Goal: Information Seeking & Learning: Compare options

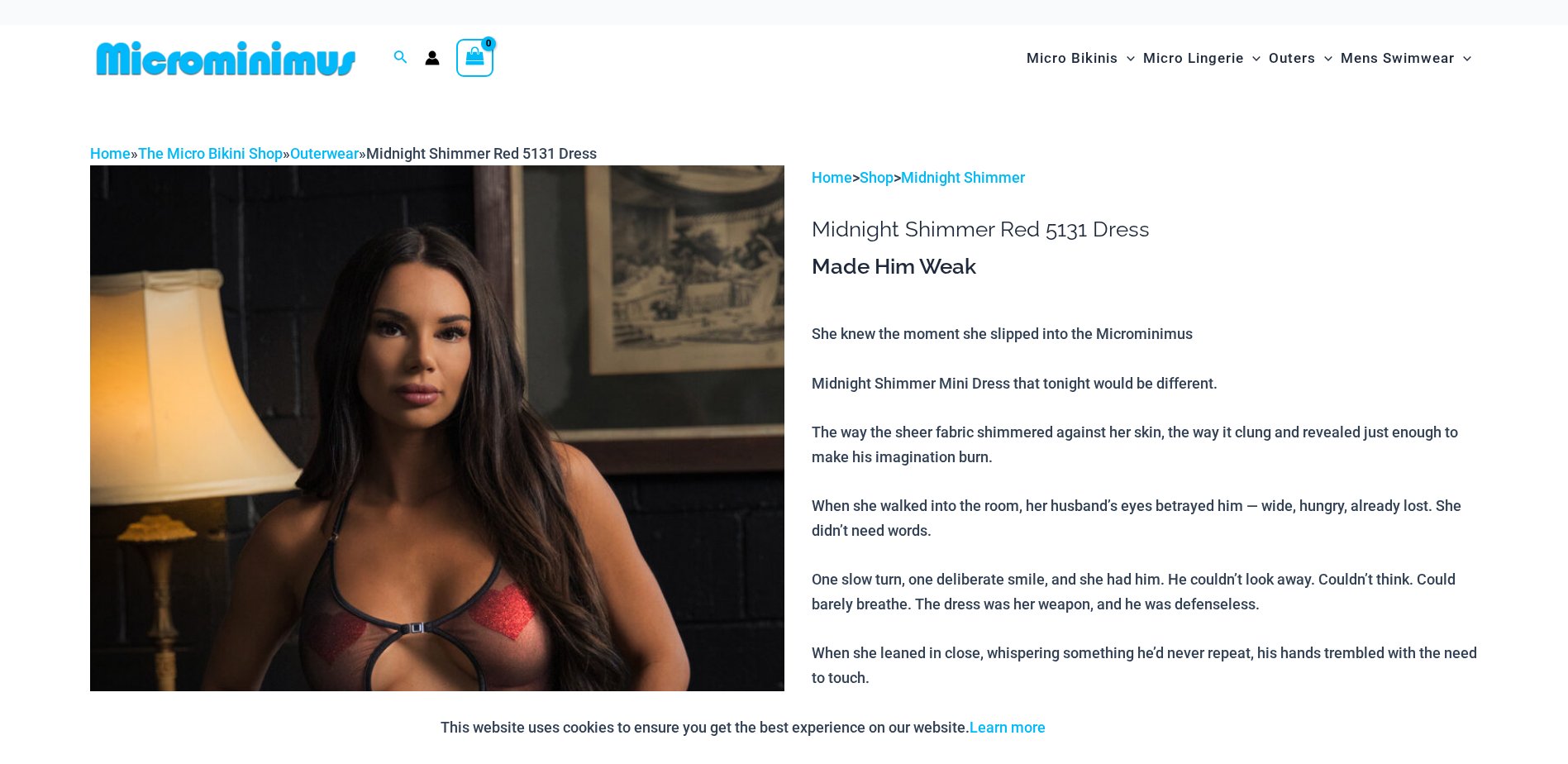
type input "**********"
click at [652, 288] on img at bounding box center [437, 686] width 695 height 1041
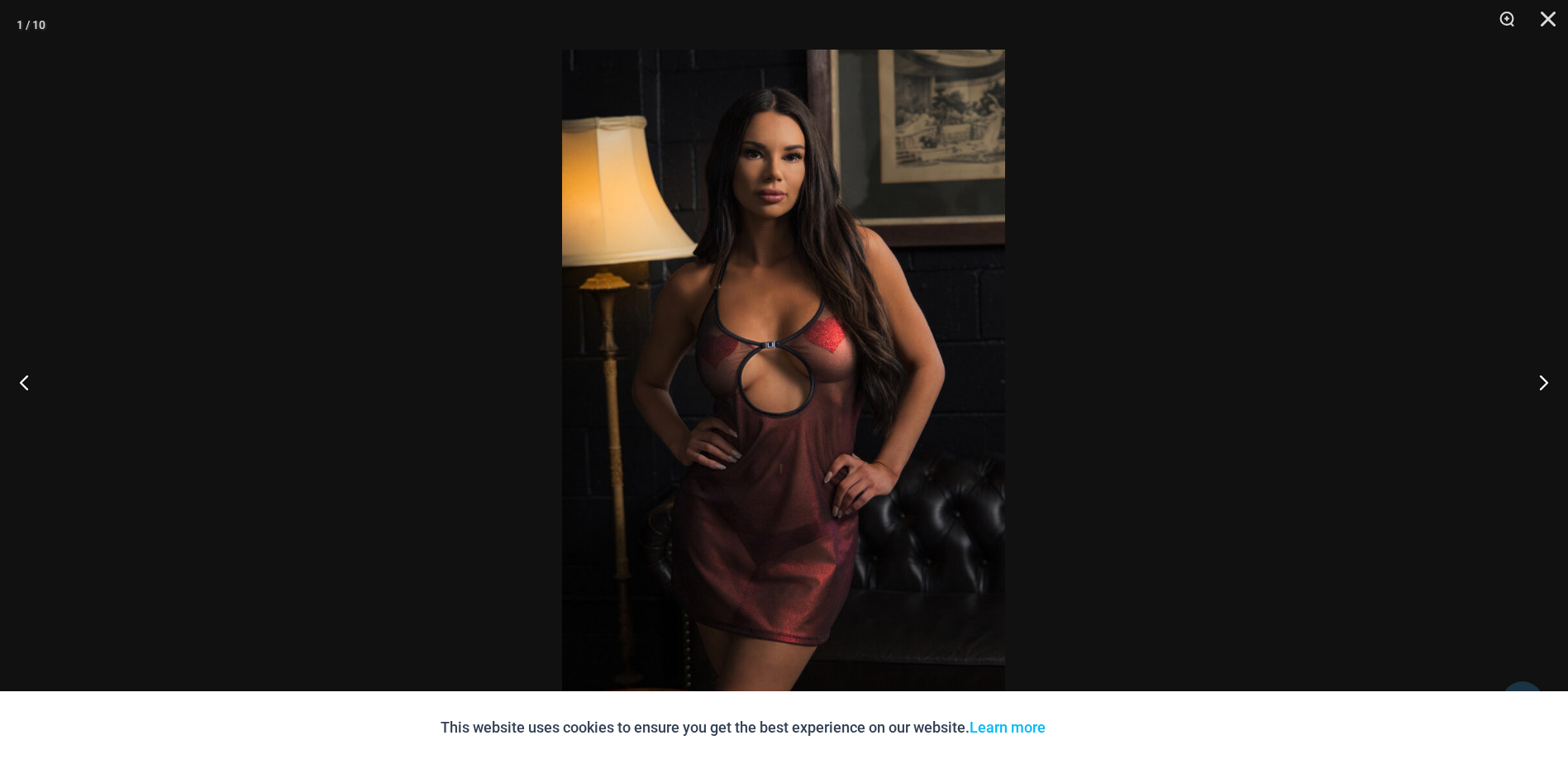
click at [1560, 391] on button "Next" at bounding box center [1537, 382] width 62 height 83
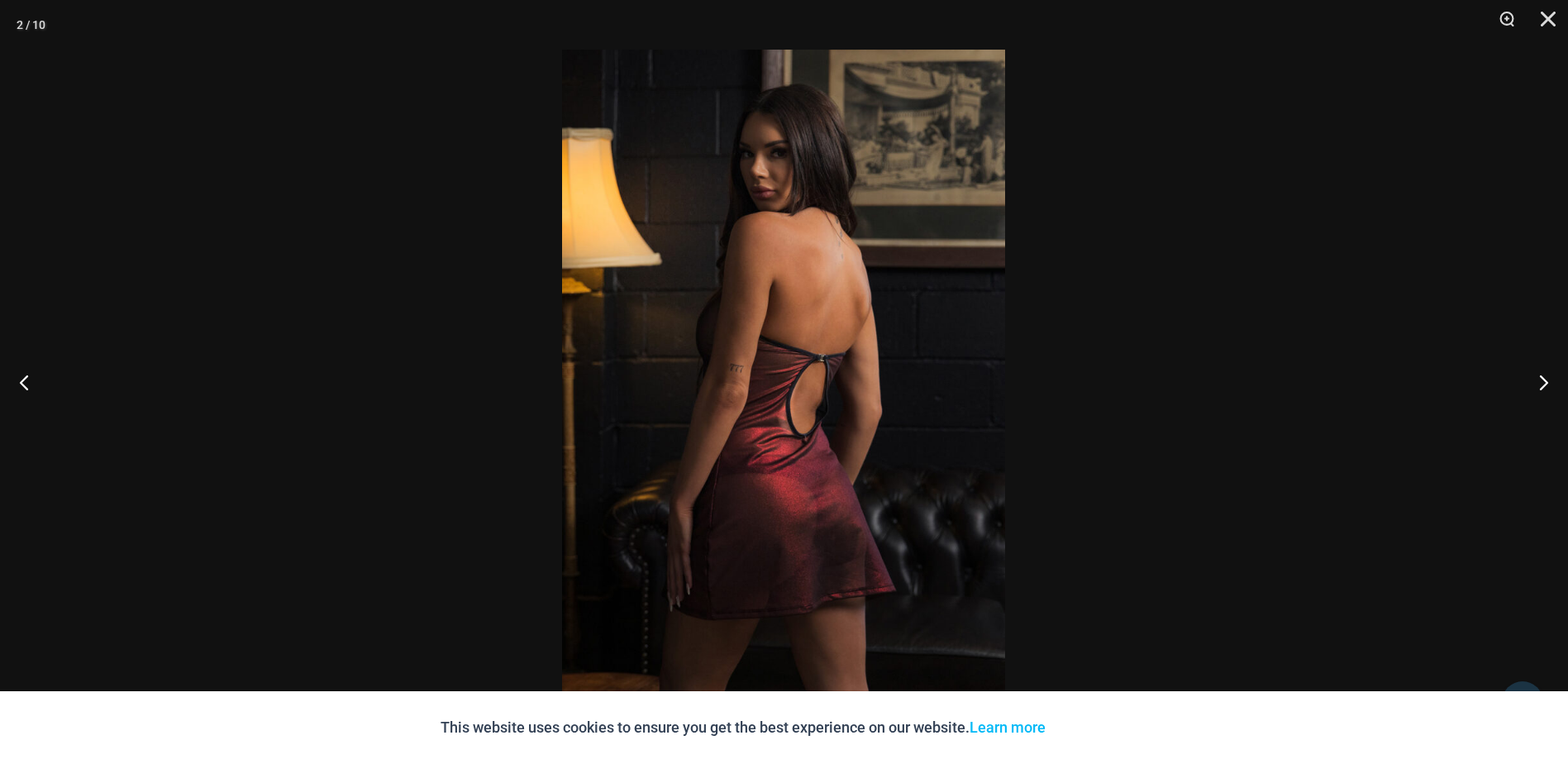
click at [1556, 389] on button "Next" at bounding box center [1537, 382] width 62 height 83
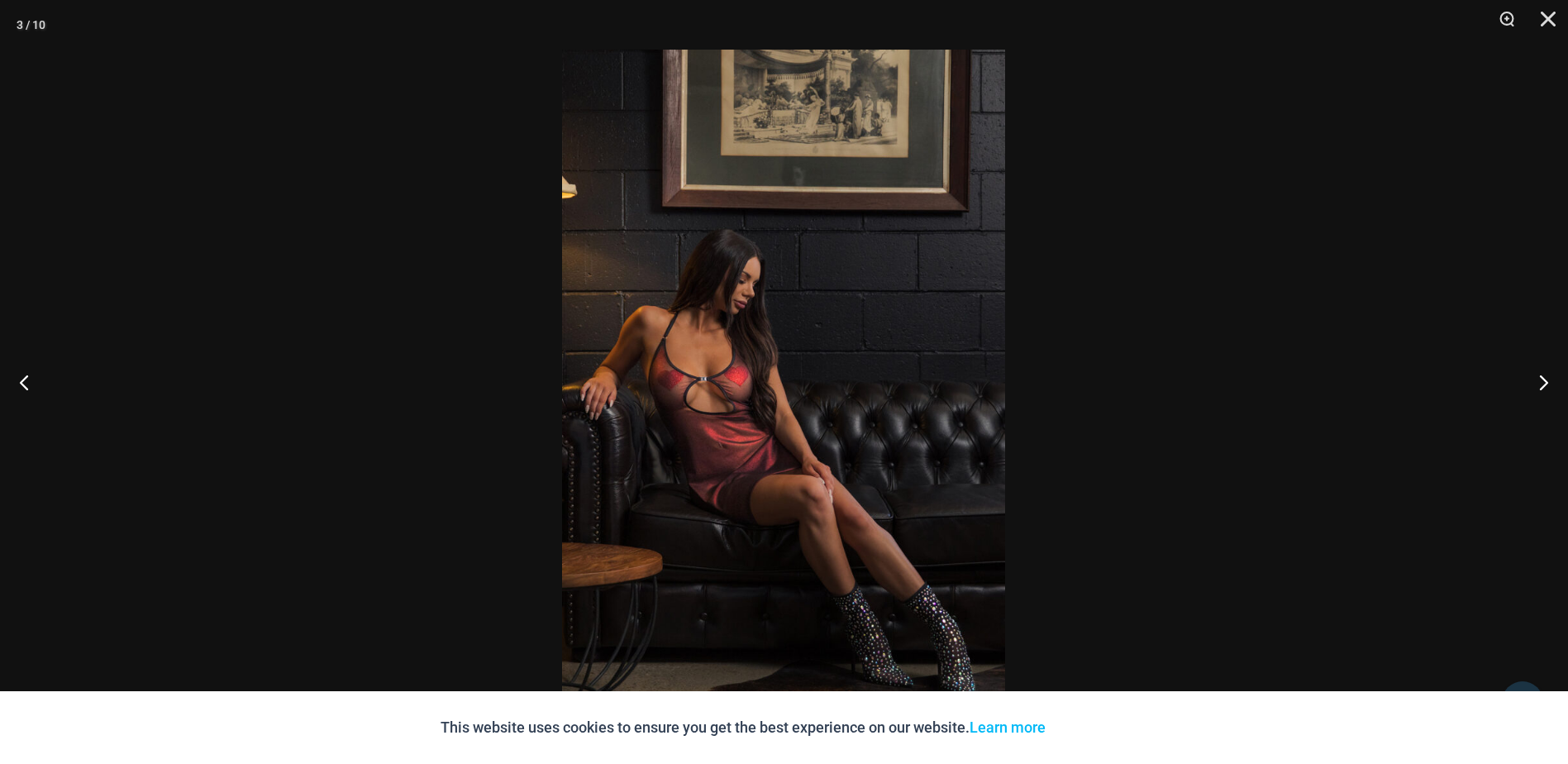
click at [1556, 389] on button "Next" at bounding box center [1537, 382] width 62 height 83
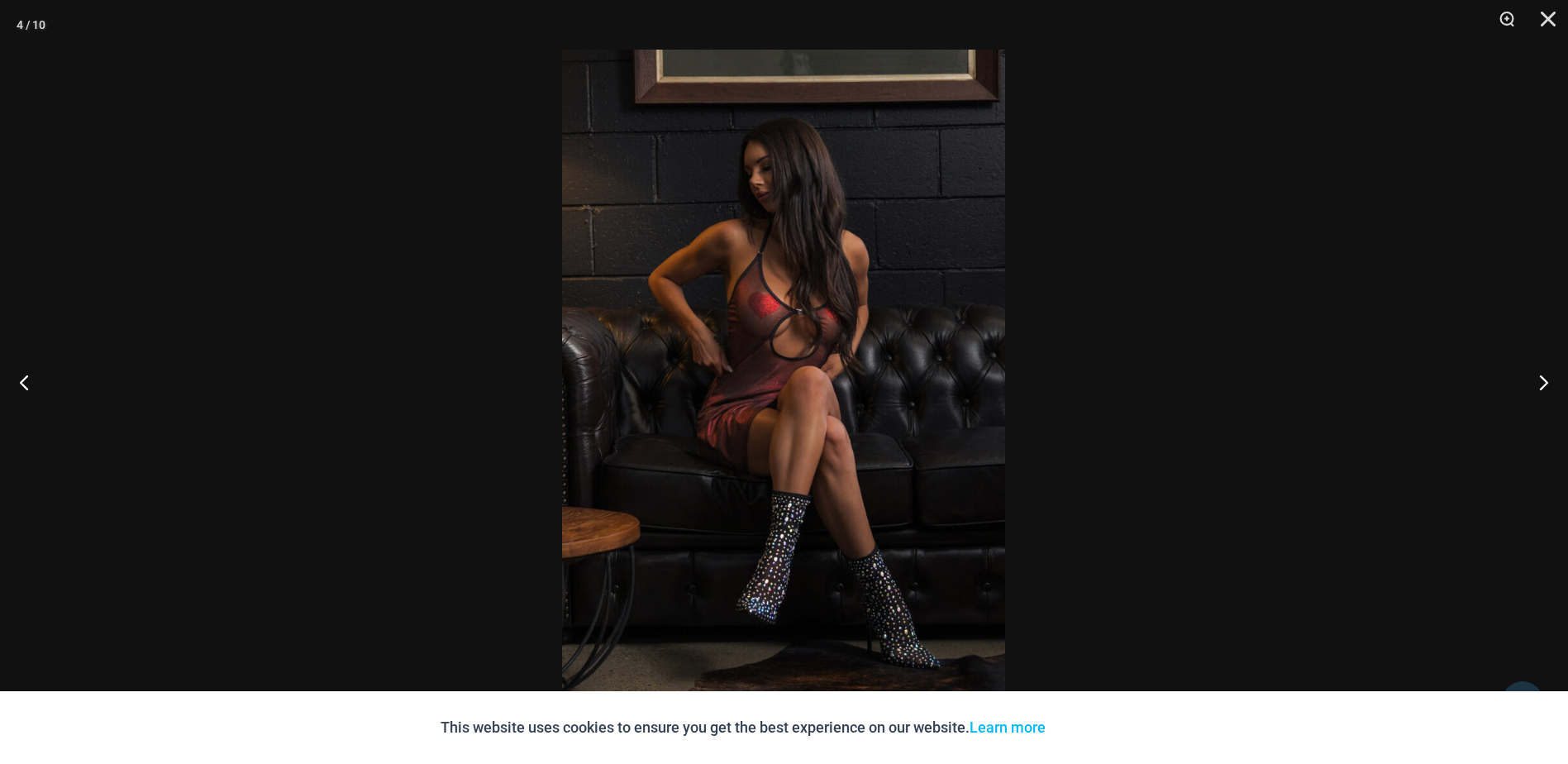
click at [1556, 389] on button "Next" at bounding box center [1537, 382] width 62 height 83
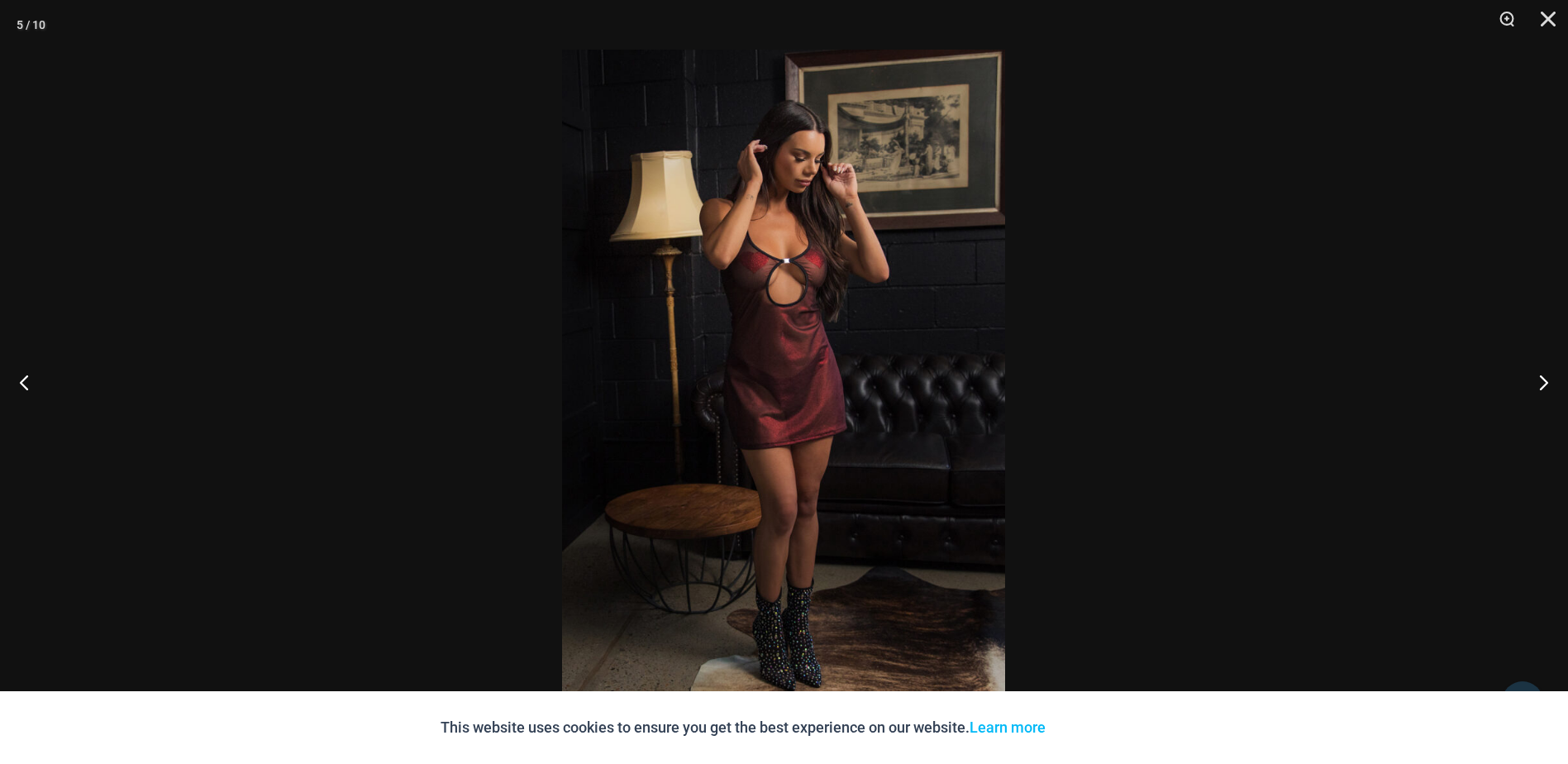
click at [1556, 389] on button "Next" at bounding box center [1537, 382] width 62 height 83
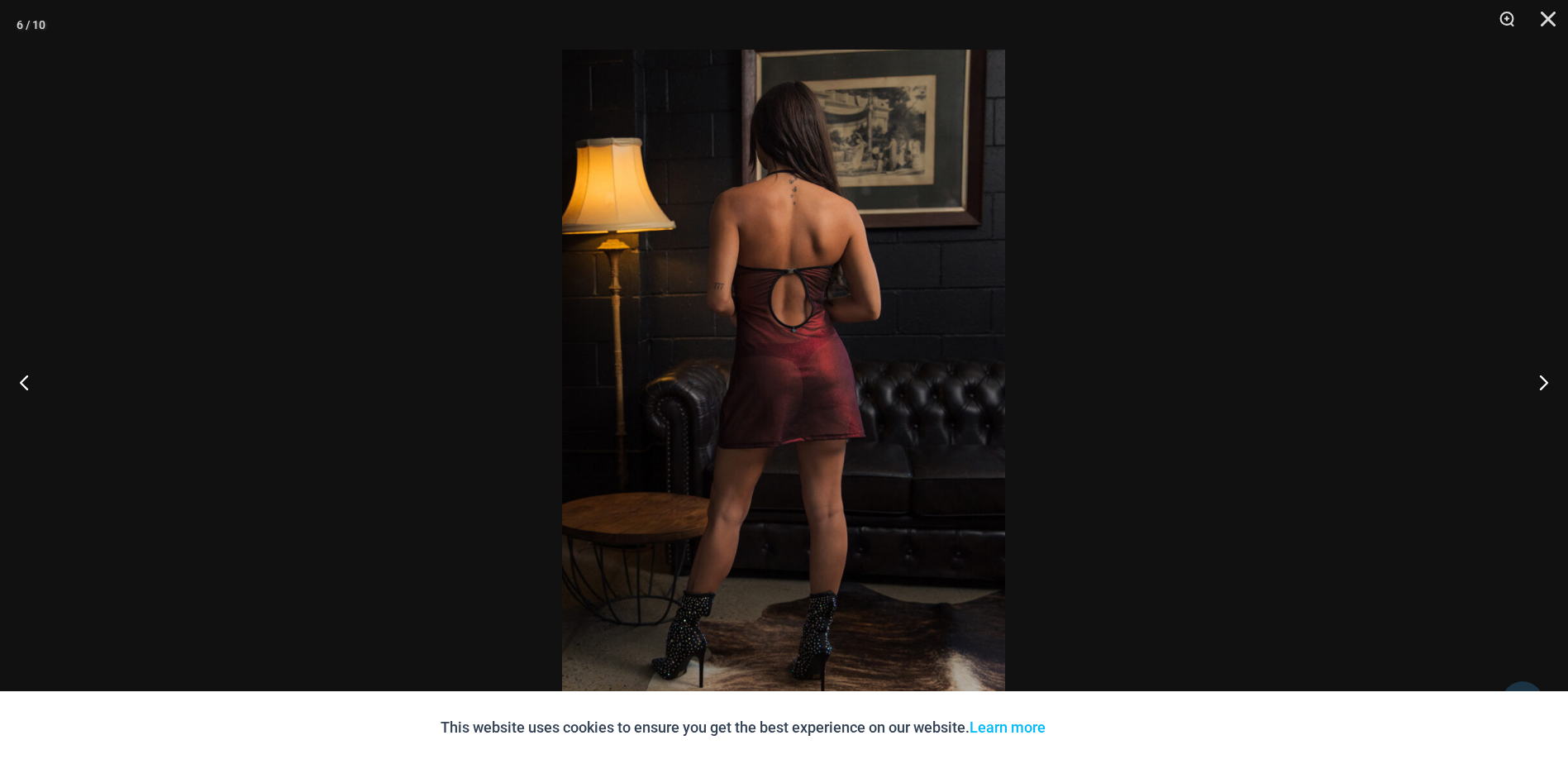
click at [1556, 389] on button "Next" at bounding box center [1537, 382] width 62 height 83
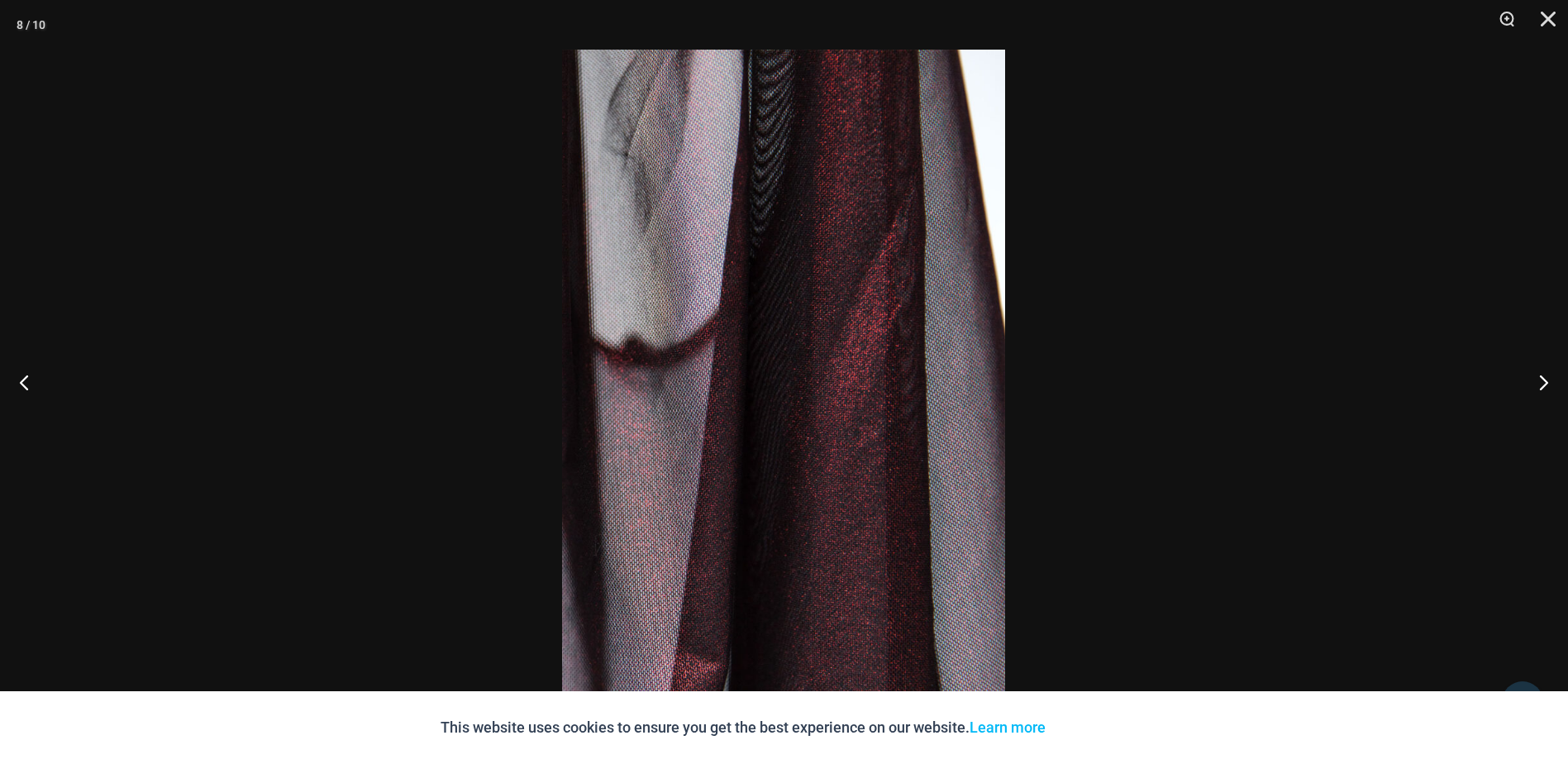
click at [1543, 19] on button "Close" at bounding box center [1543, 24] width 41 height 50
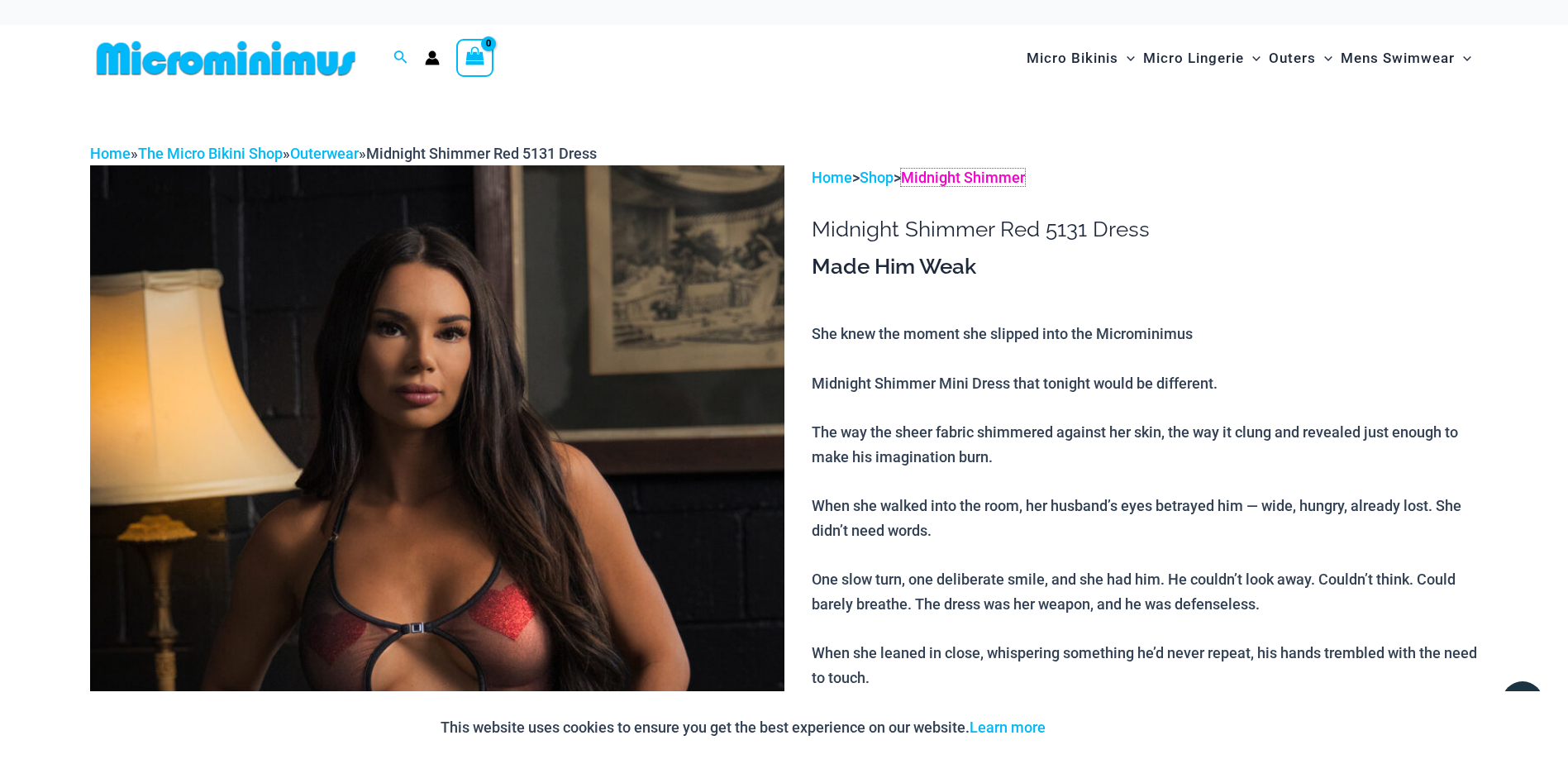
click at [1004, 175] on link "Midnight Shimmer" at bounding box center [964, 177] width 124 height 17
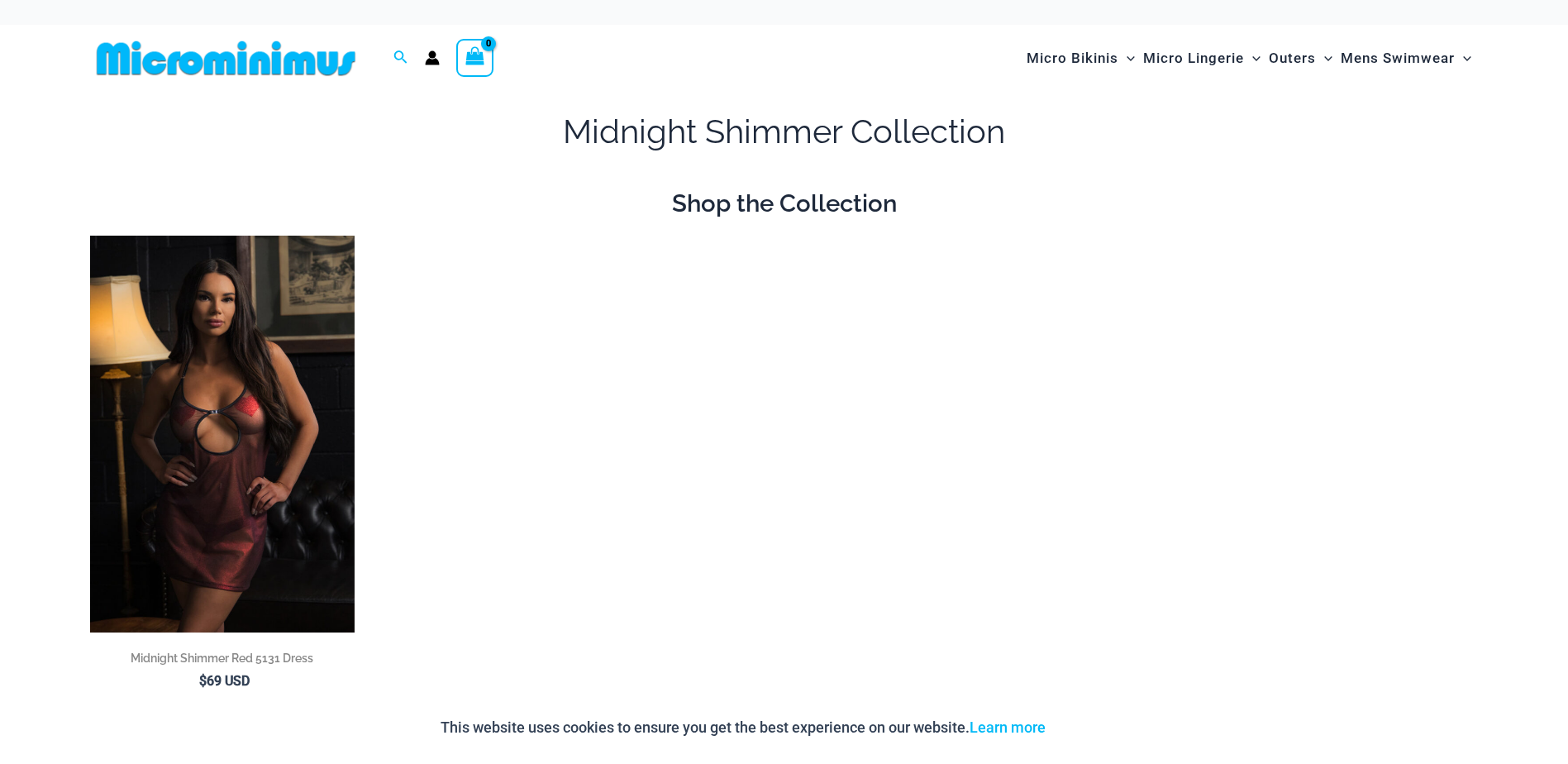
type input "**********"
click at [90, 236] on img at bounding box center [90, 236] width 0 height 0
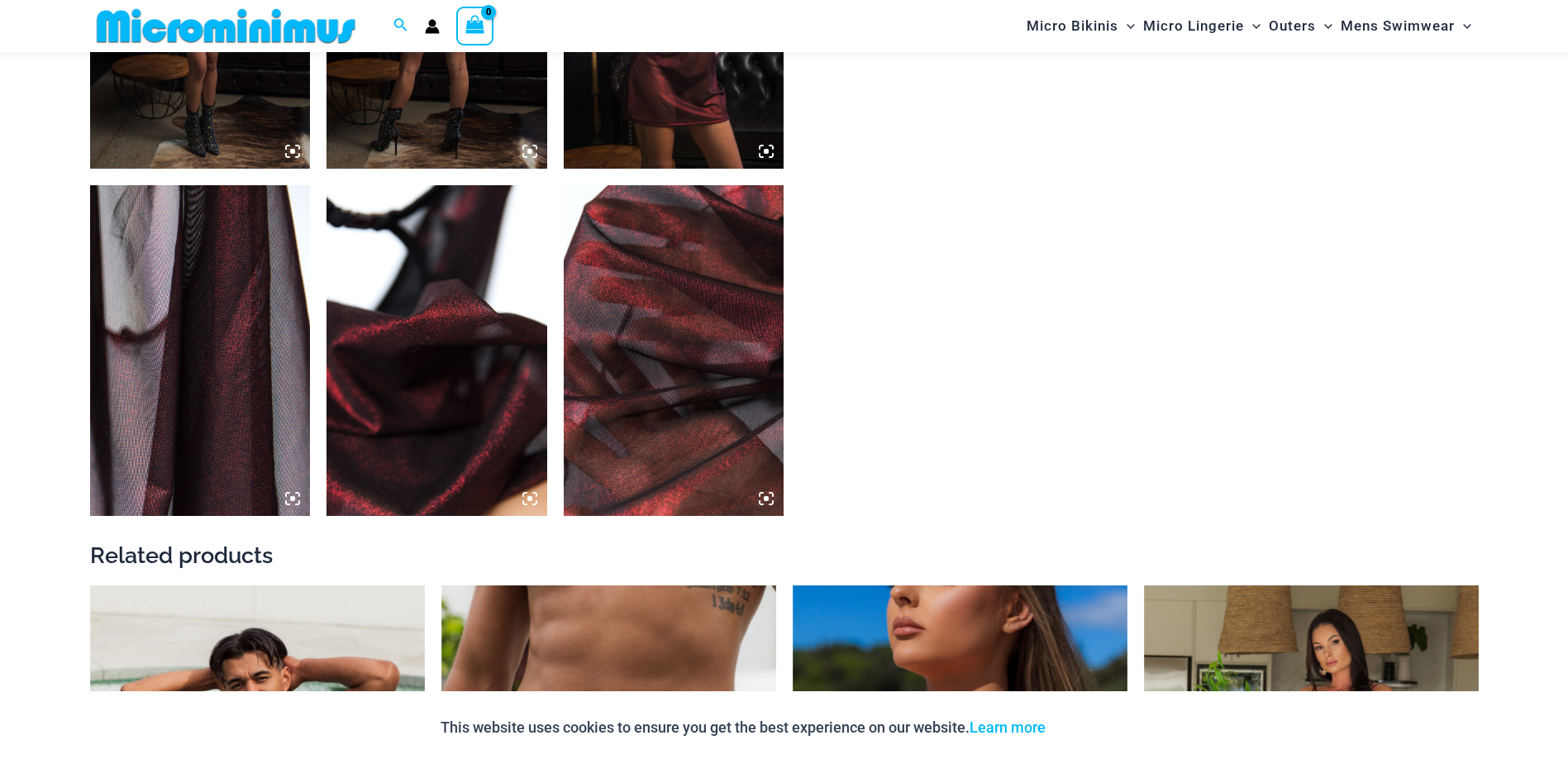
scroll to position [2051, 0]
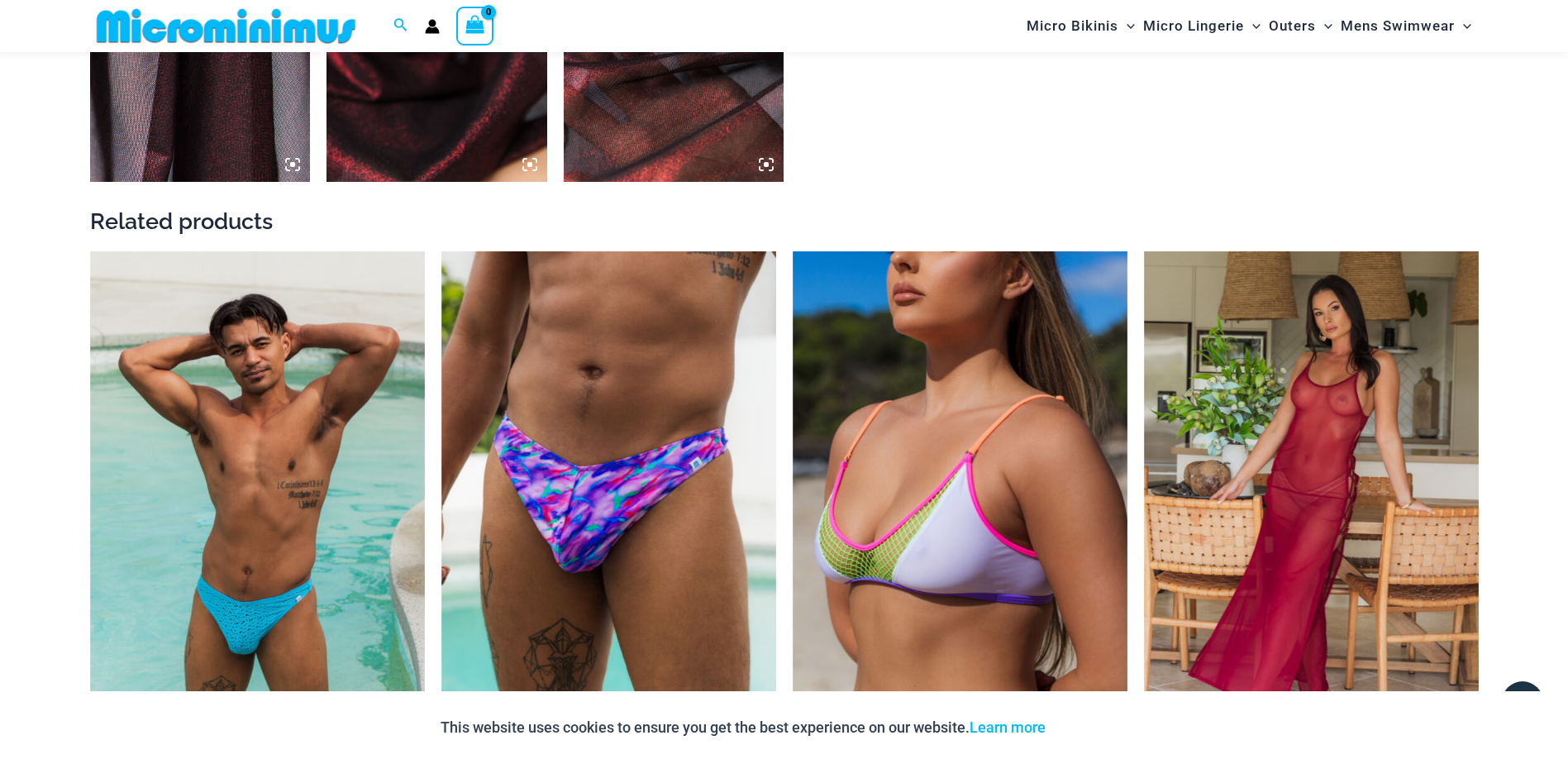
type input "**********"
click at [1144, 251] on img at bounding box center [1144, 251] width 0 height 0
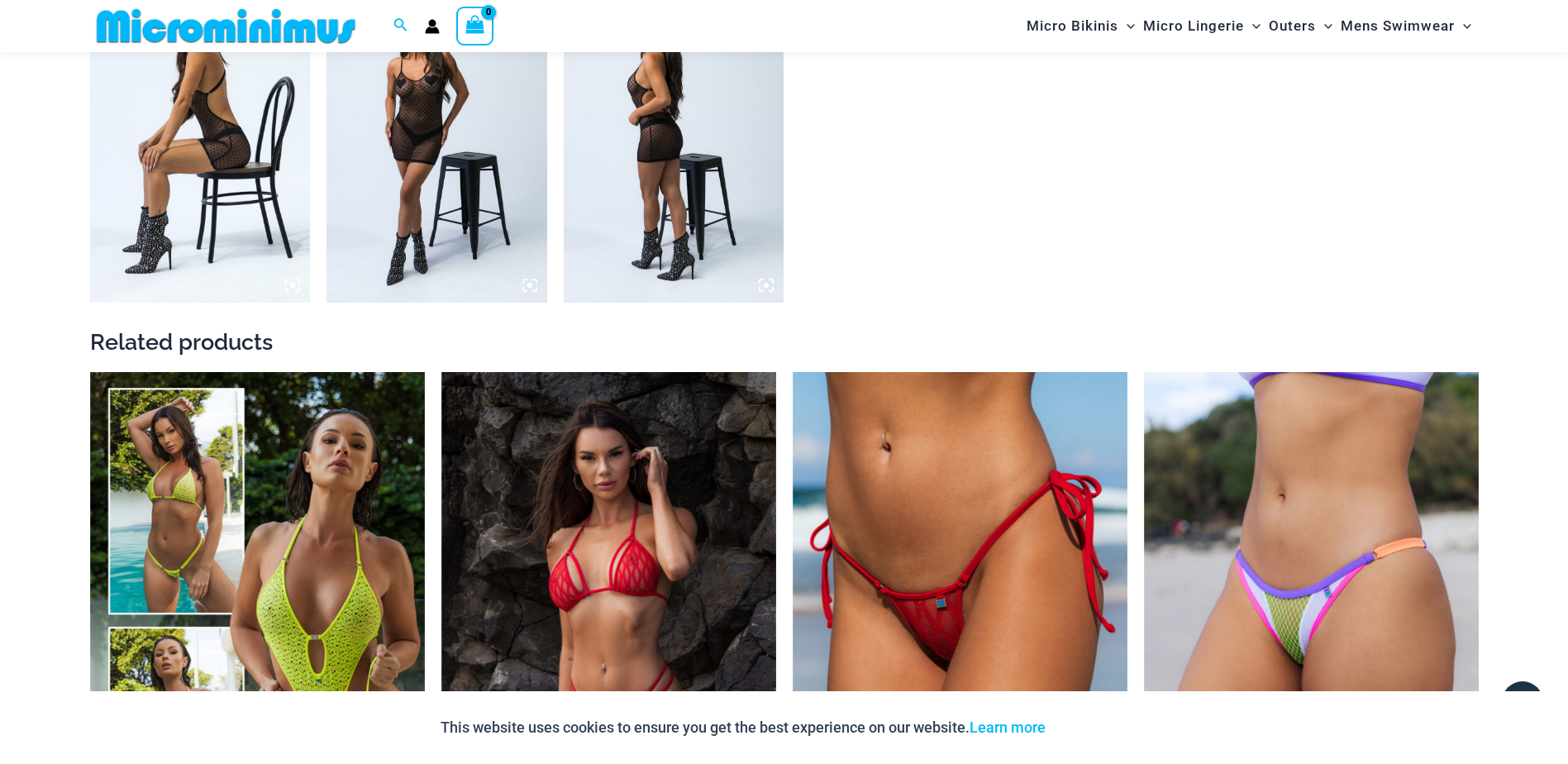
scroll to position [2051, 0]
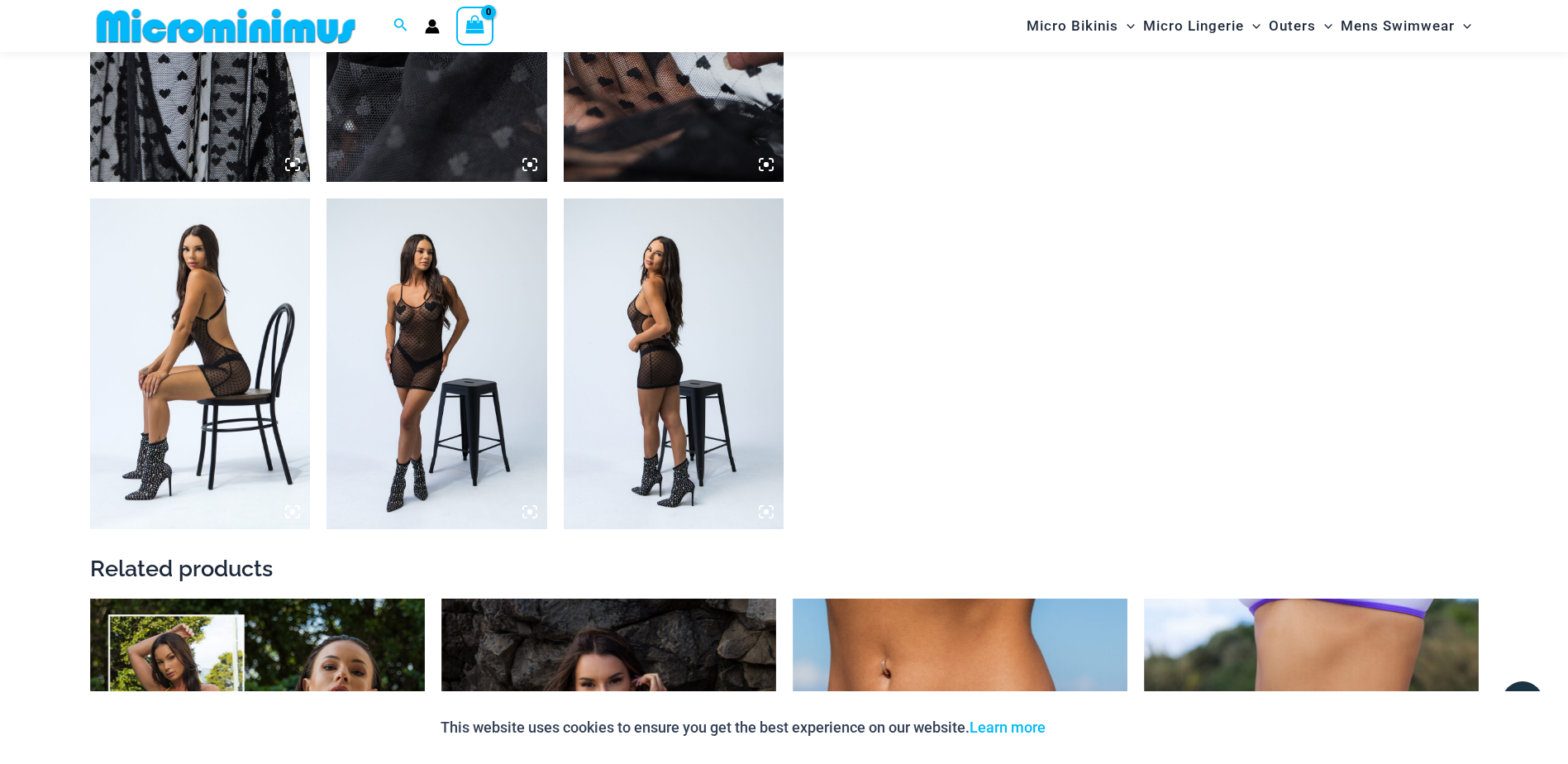
type input "**********"
click at [472, 447] on img at bounding box center [436, 364] width 221 height 331
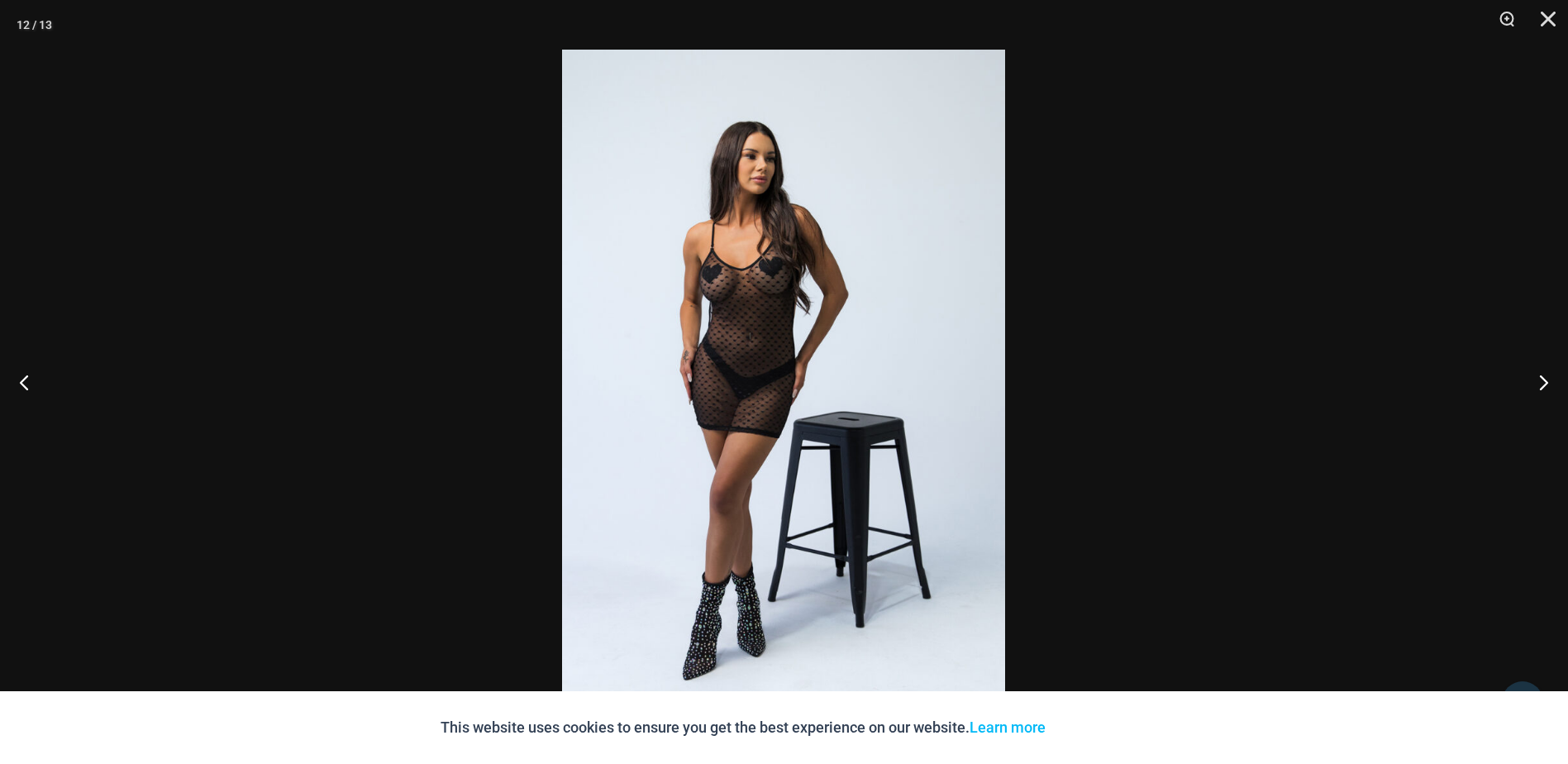
click at [1541, 17] on button "Close" at bounding box center [1543, 24] width 41 height 50
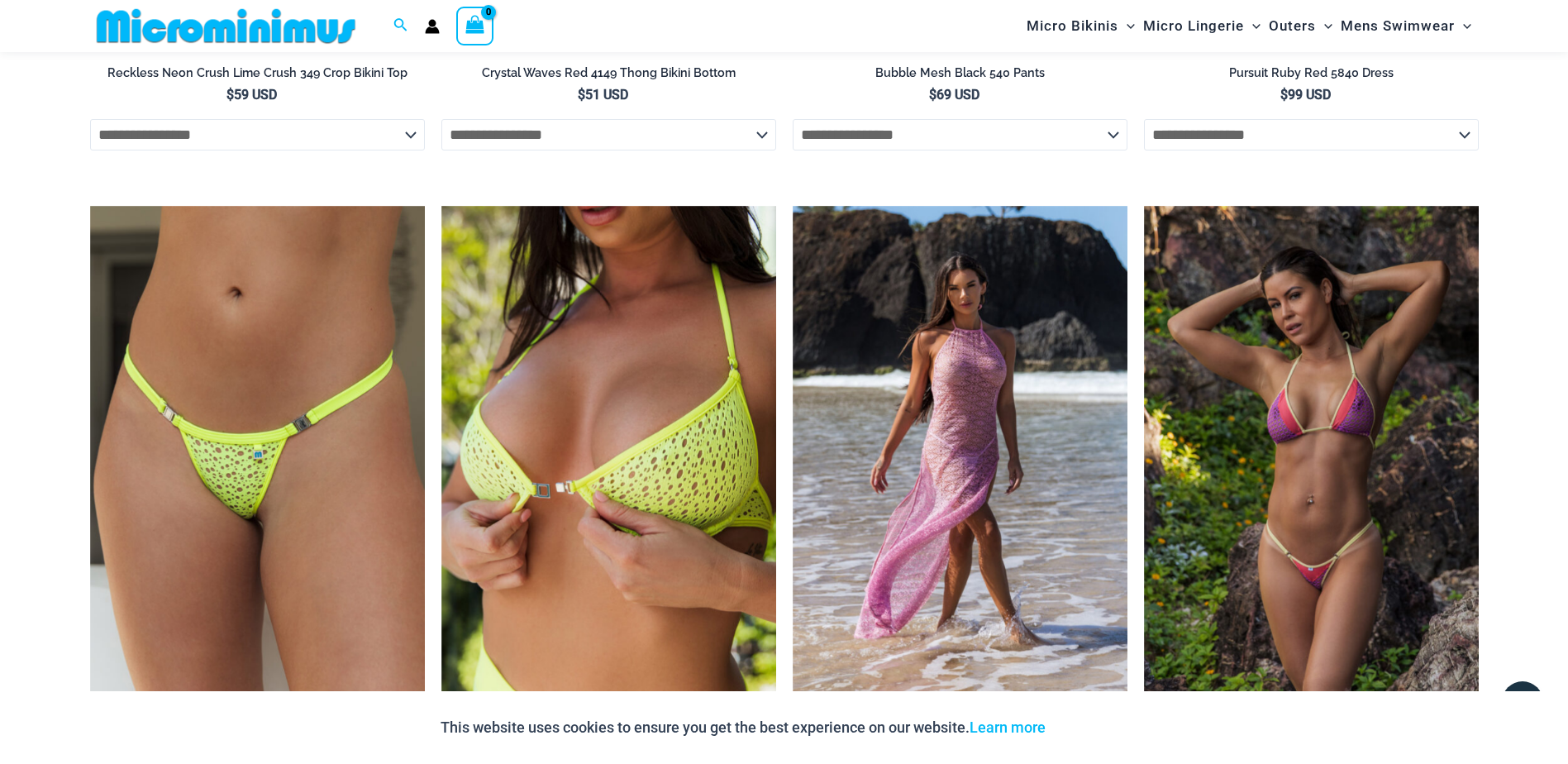
scroll to position [4530, 0]
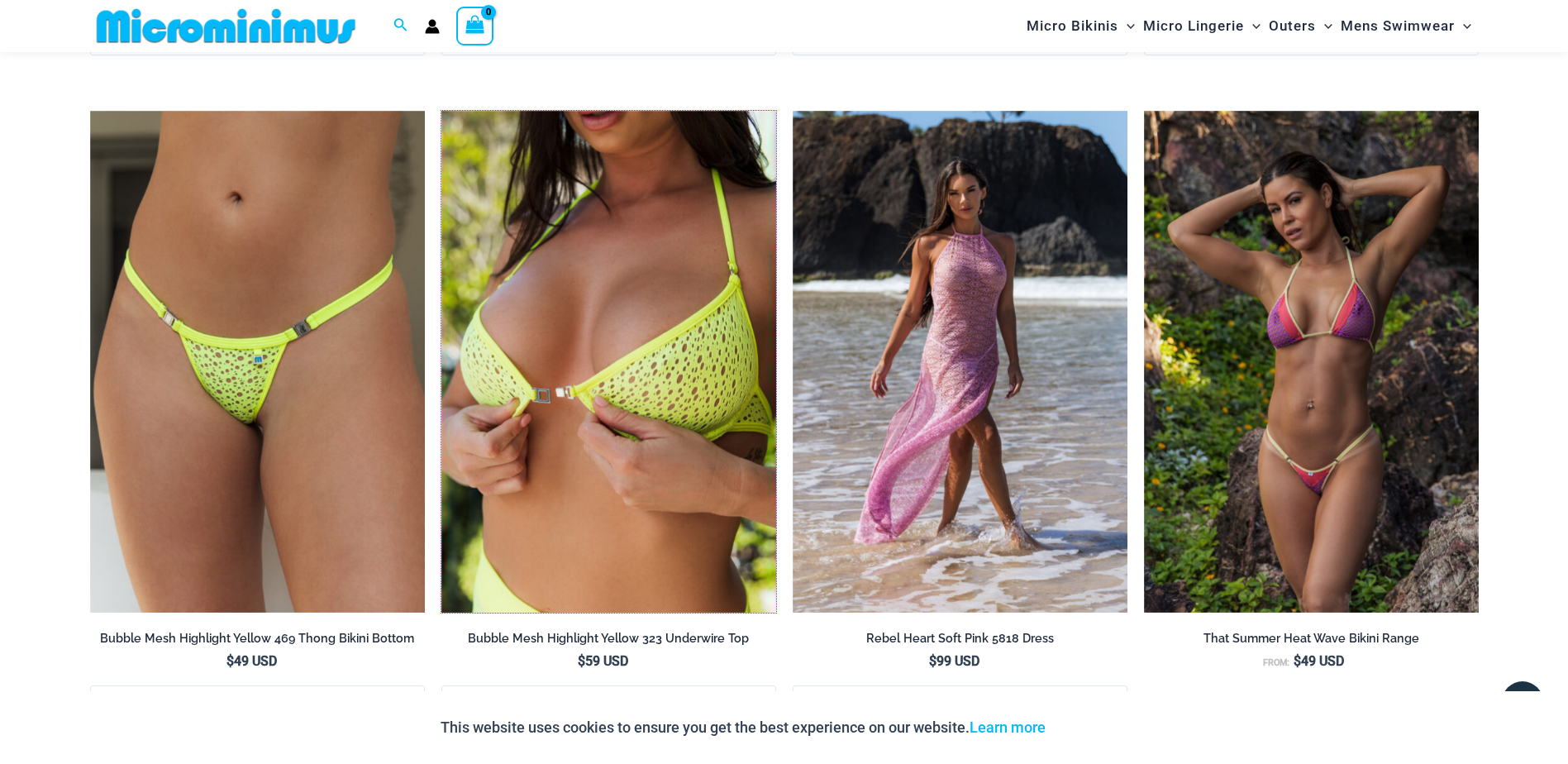
click at [442, 111] on img at bounding box center [442, 111] width 0 height 0
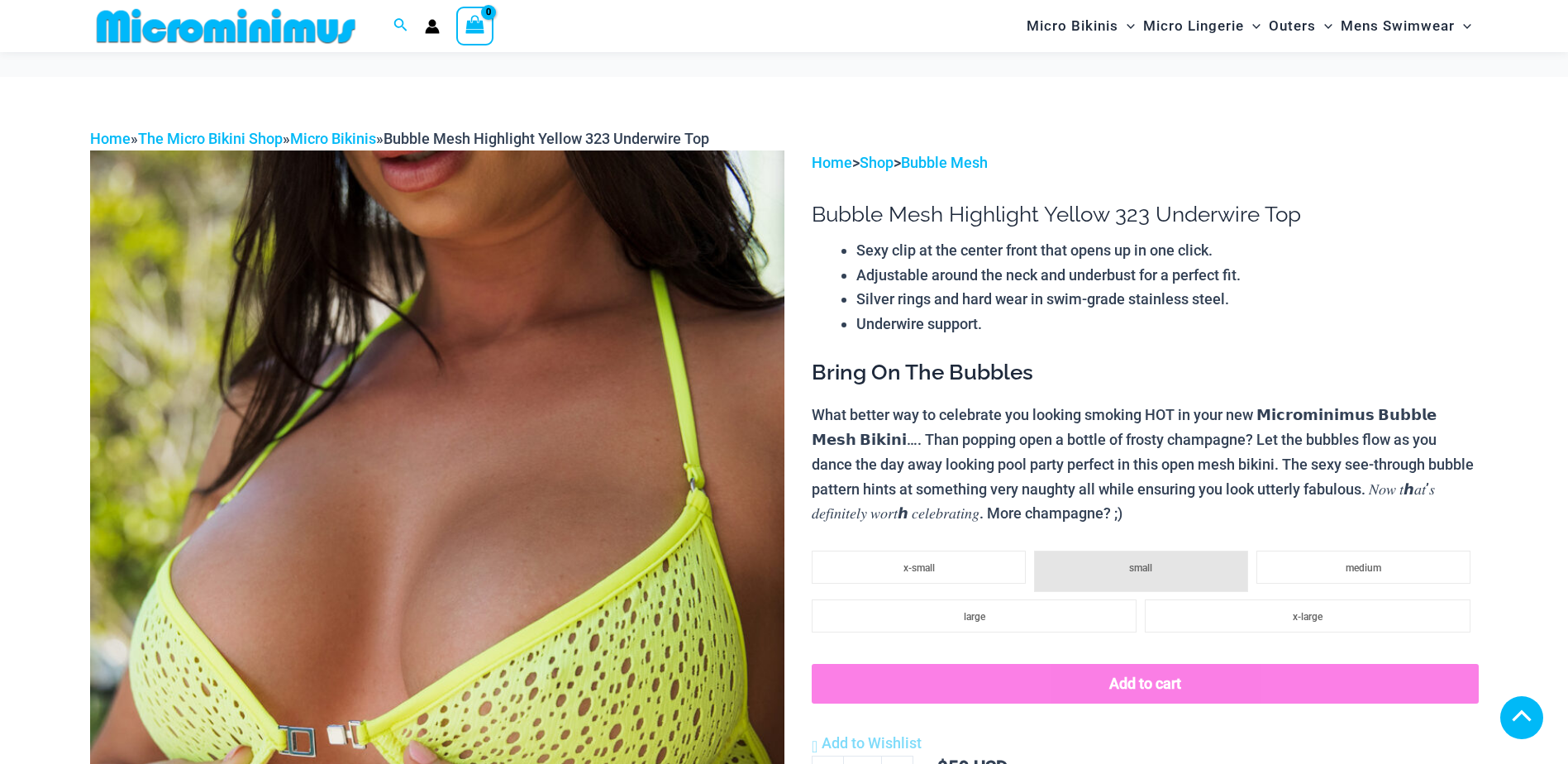
scroll to position [1228, 0]
